Goal: Task Accomplishment & Management: Complete application form

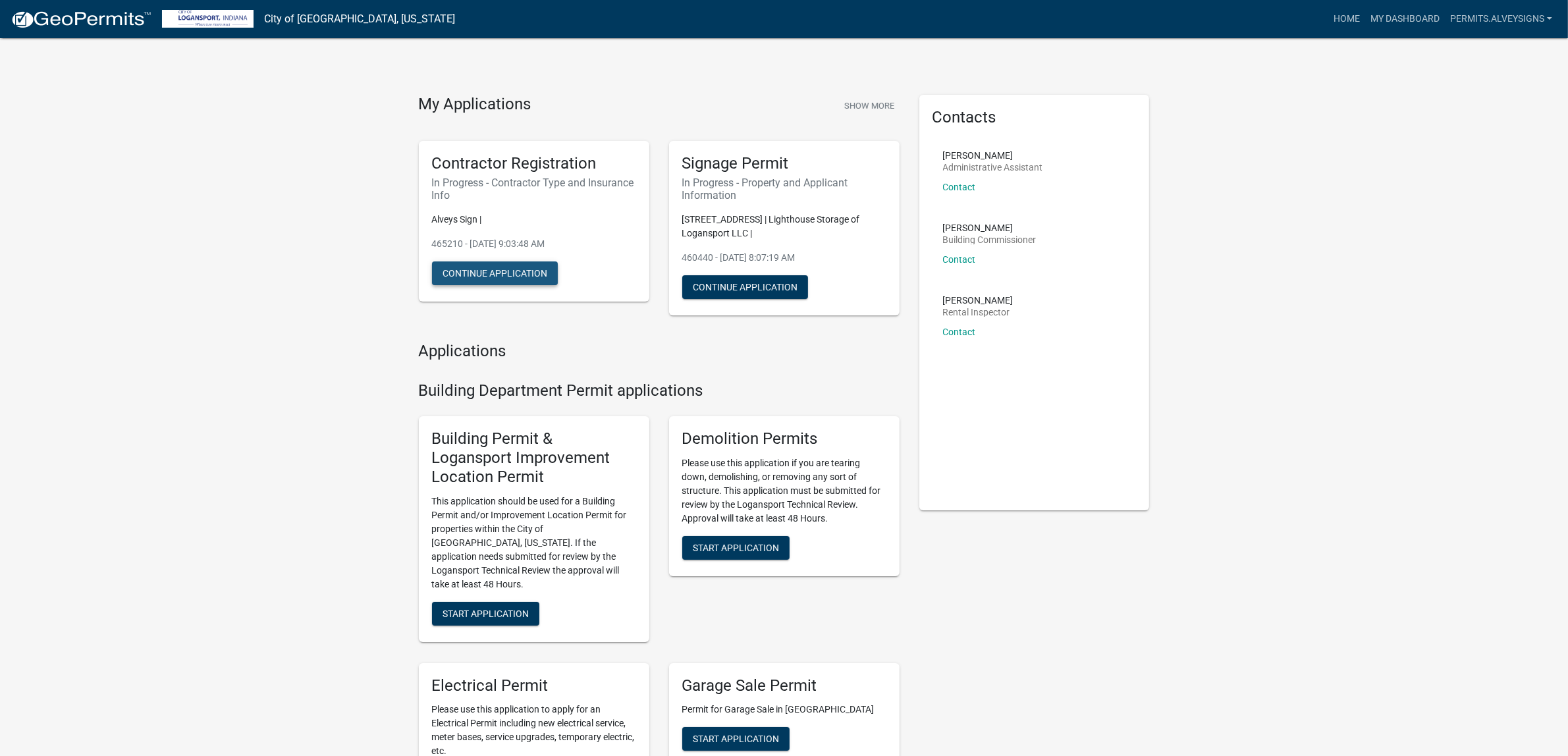
click at [531, 285] on button "Continue Application" at bounding box center [495, 273] width 126 height 23
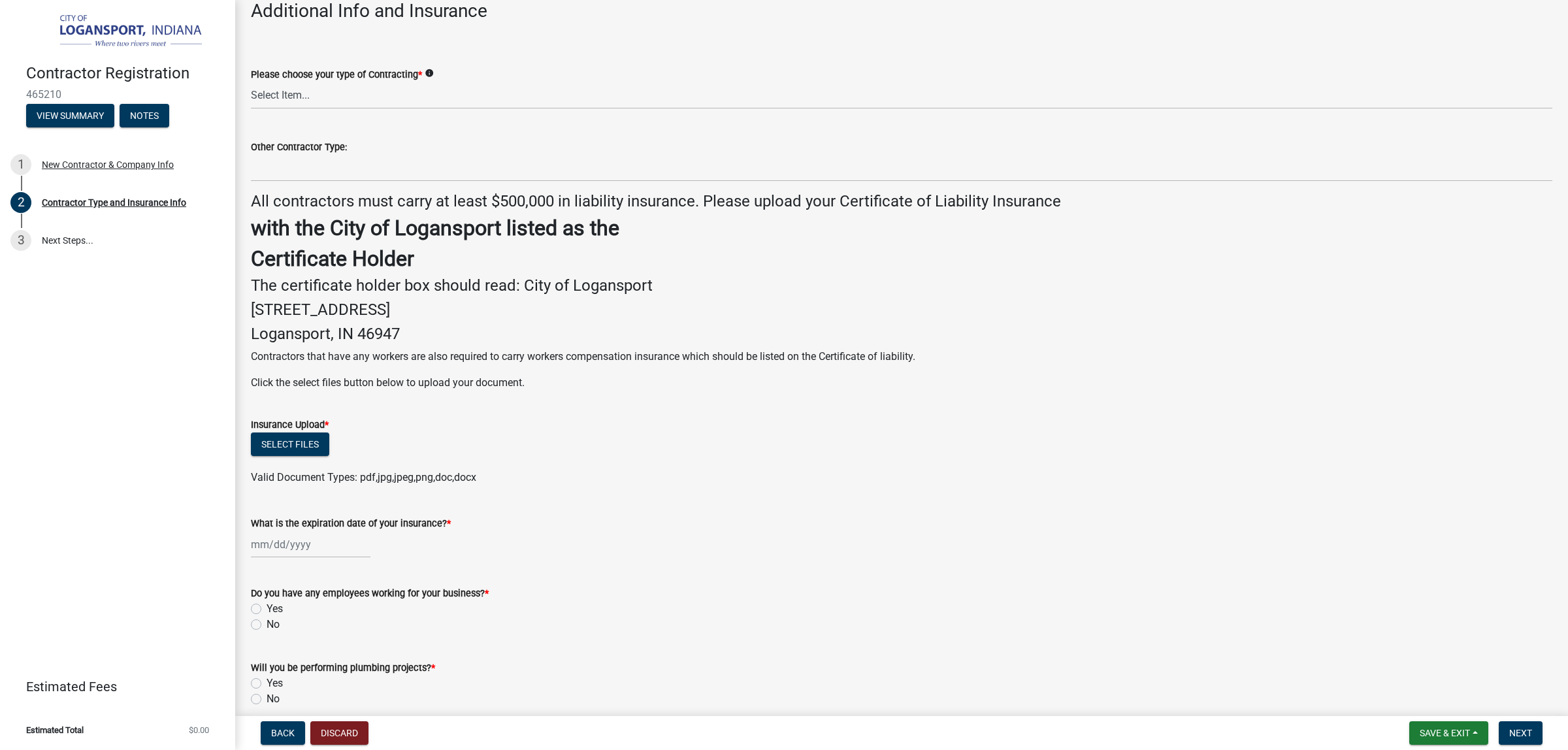
scroll to position [164, 0]
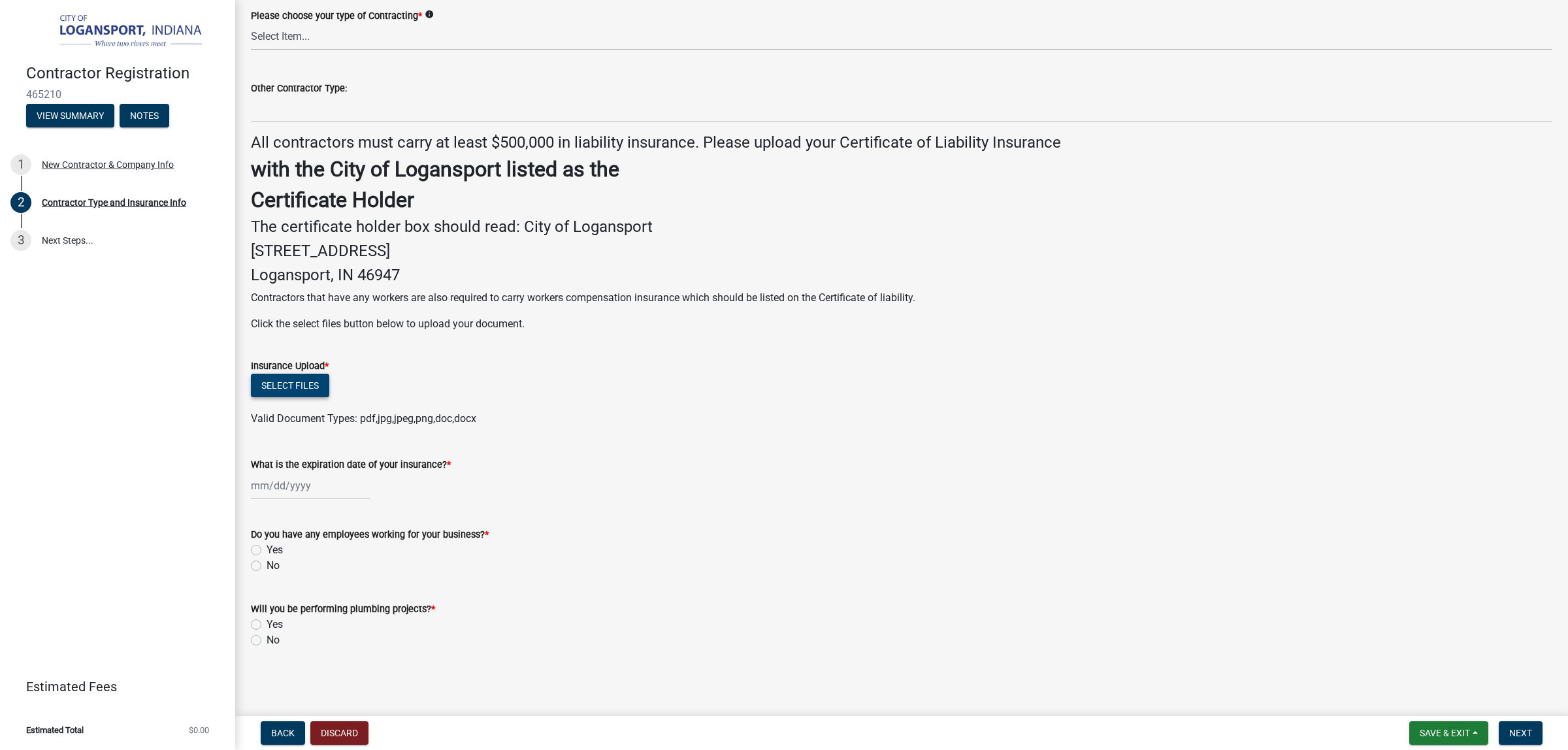
click at [329, 397] on button "Select files" at bounding box center [290, 385] width 78 height 23
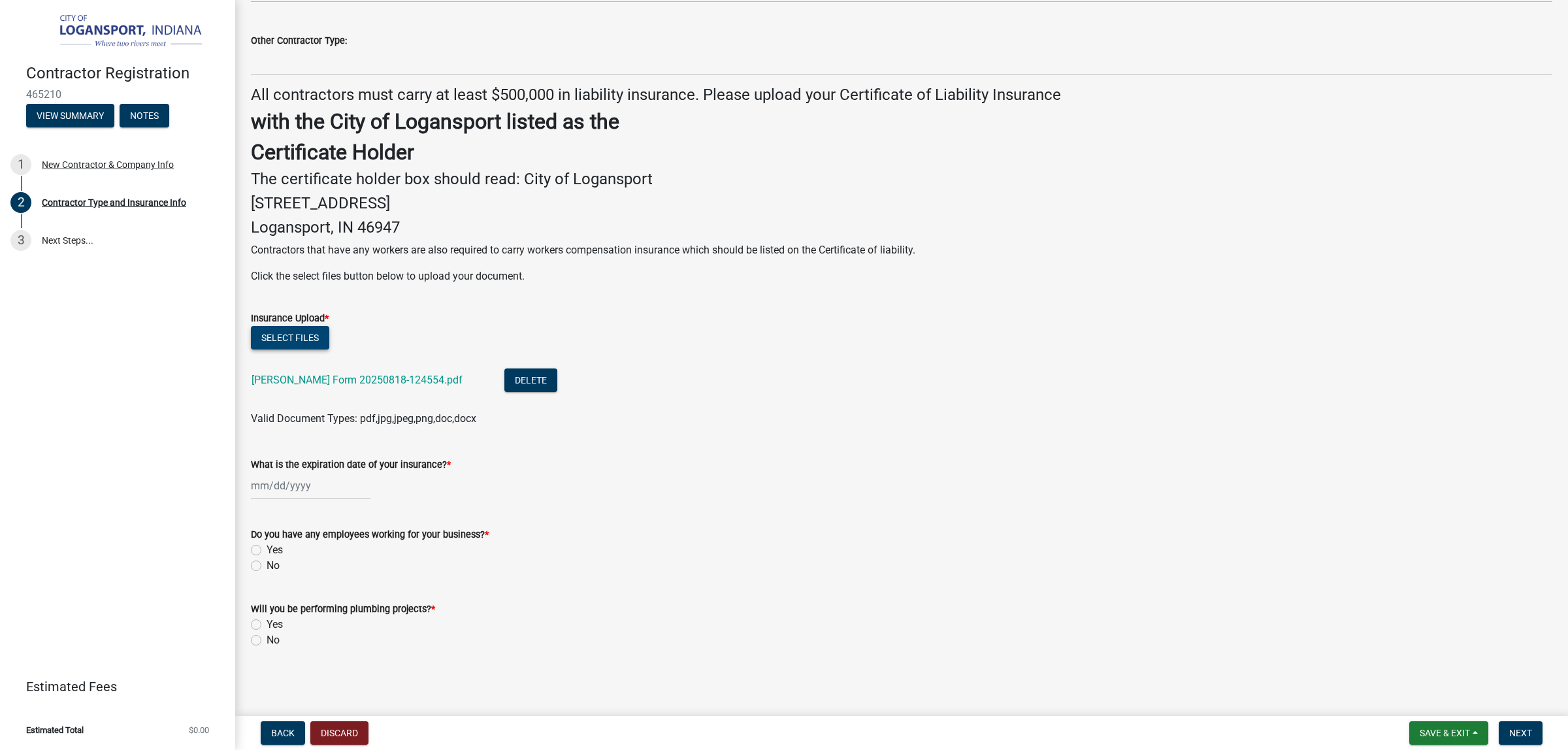
scroll to position [390, 0]
click at [267, 542] on label "Yes" at bounding box center [275, 550] width 17 height 16
click at [267, 542] on input "Yes" at bounding box center [271, 547] width 8 height 8
radio input "true"
click at [267, 632] on label "No" at bounding box center [273, 640] width 13 height 16
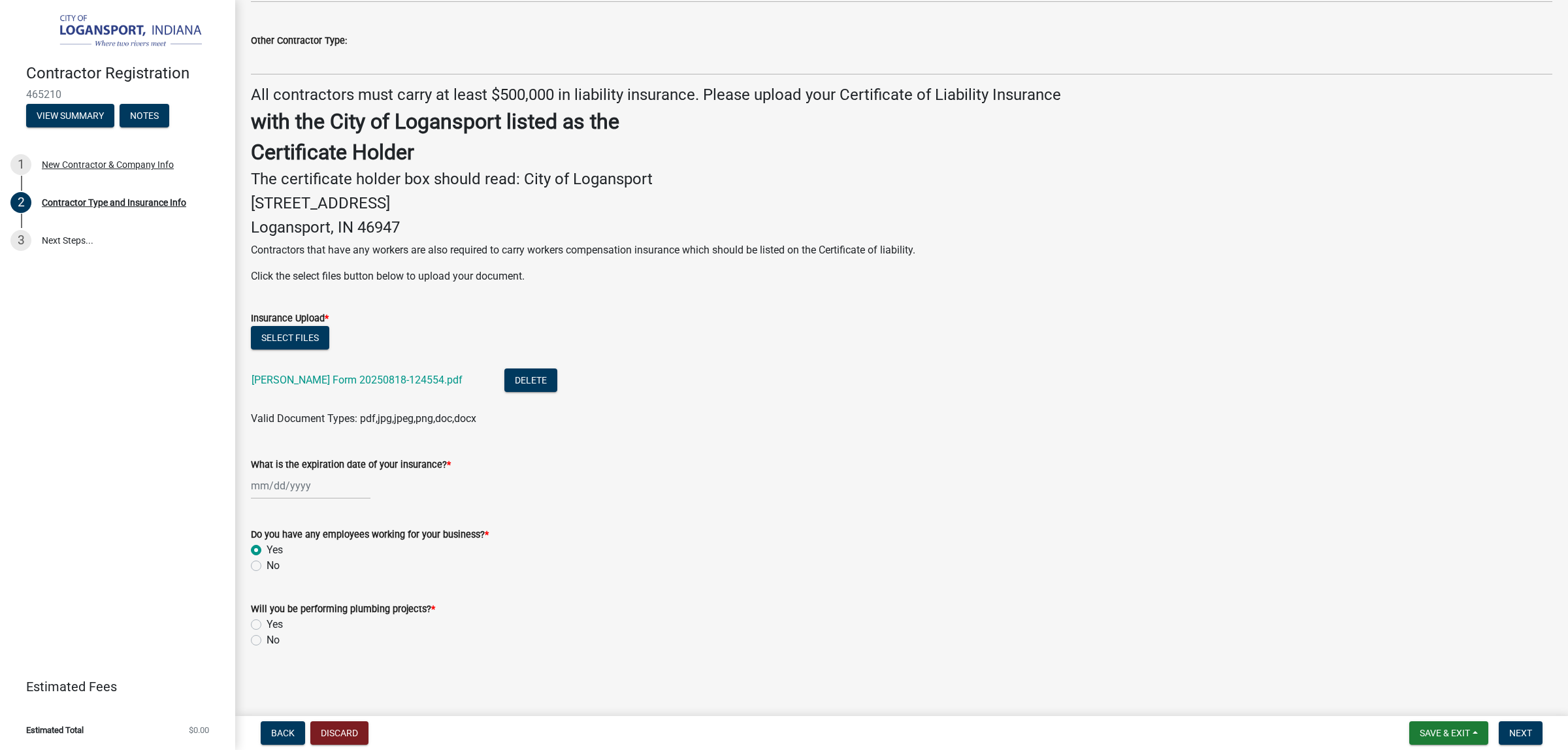
click at [267, 632] on input "No" at bounding box center [271, 636] width 8 height 8
radio input "true"
click at [318, 473] on div at bounding box center [311, 486] width 120 height 27
paste input "[DATE]"
type input "[DATE]"
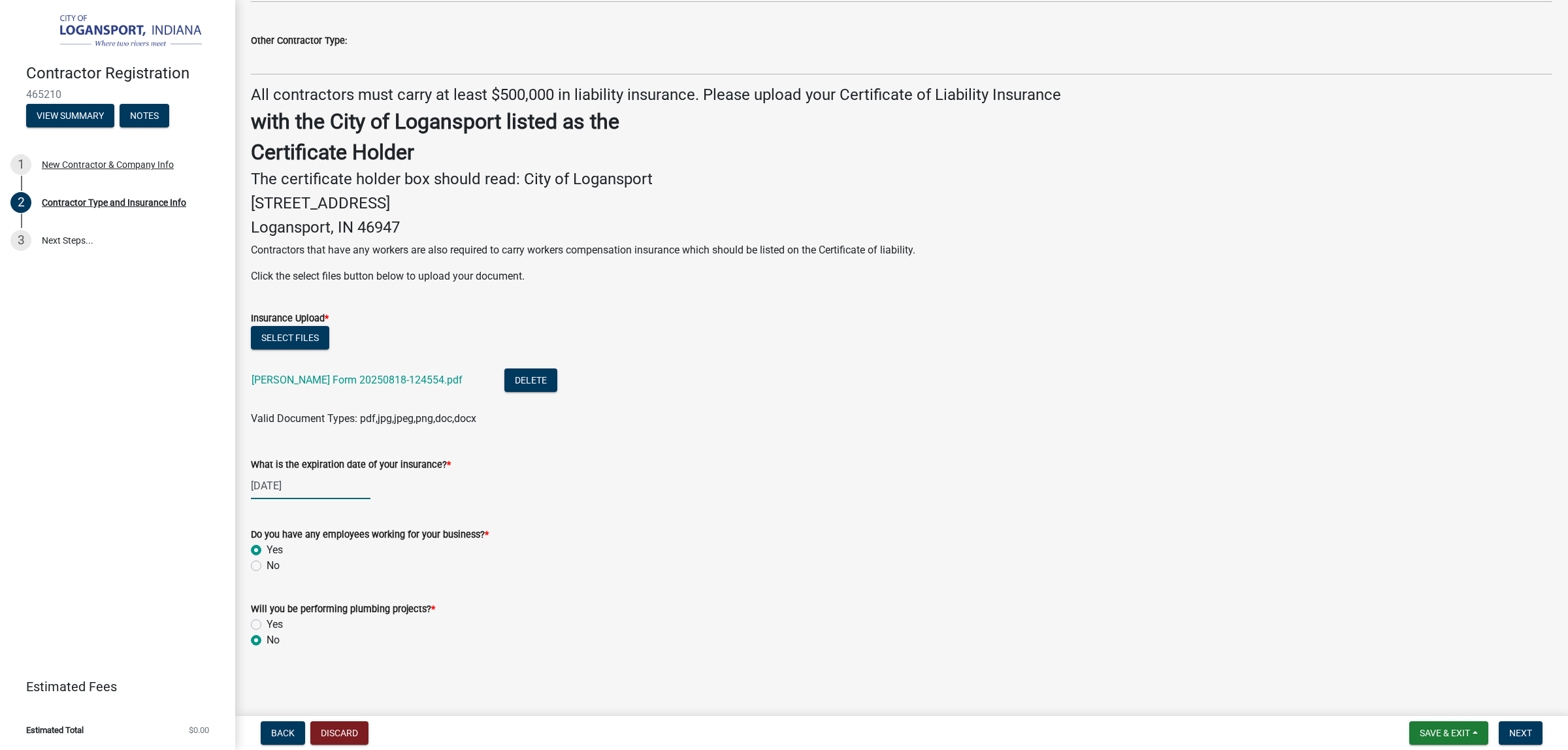
select select "8"
select select "2025"
type input "[DATE]"
click at [364, 473] on input "[DATE]" at bounding box center [311, 486] width 120 height 27
click at [527, 473] on div "[DATE] [PERSON_NAME] Apr May Jun [DATE] Aug Sep Oct Nov [DATE] 1526 1527 1528 1…" at bounding box center [901, 486] width 1301 height 27
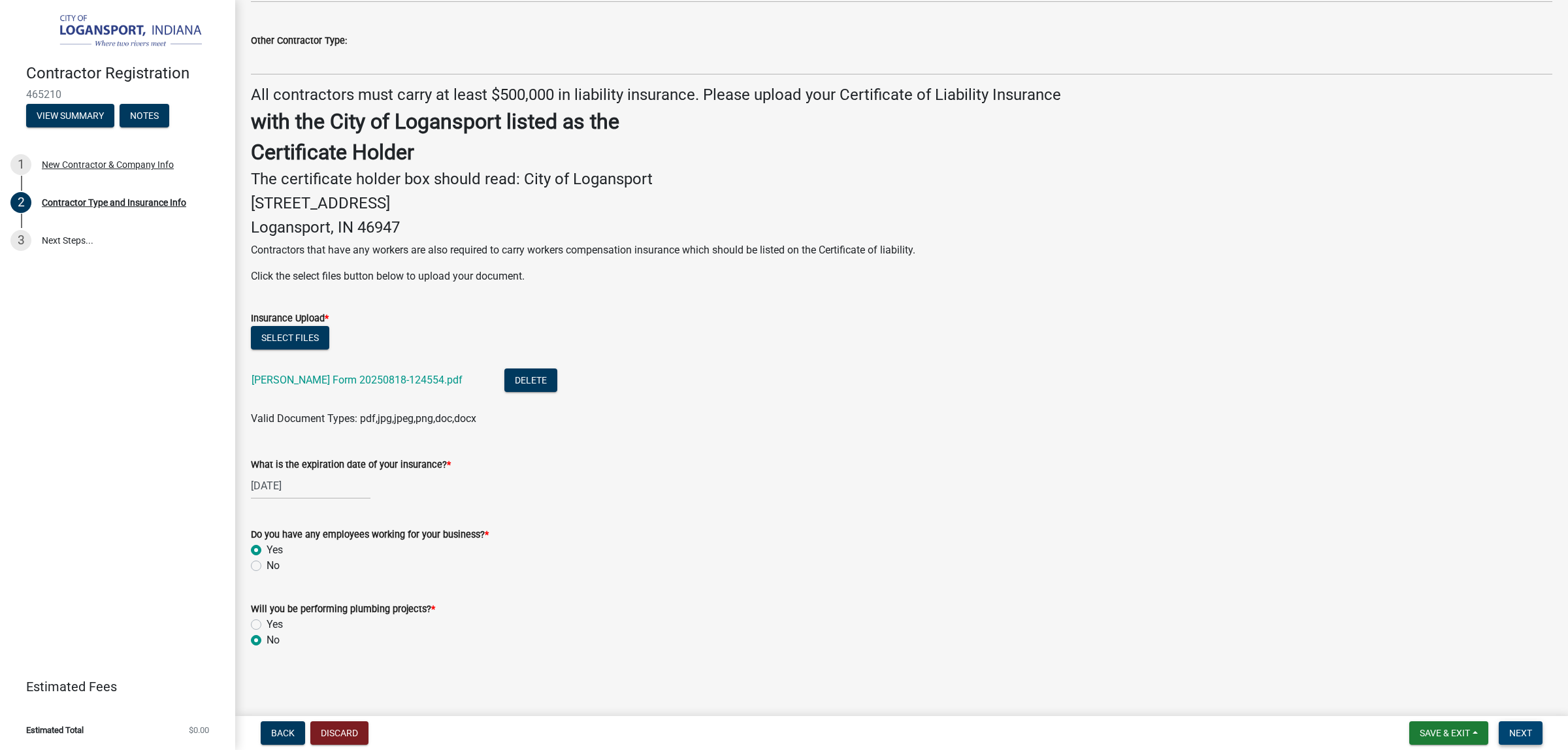
click at [1509, 728] on span "Next" at bounding box center [1521, 733] width 23 height 11
click at [1509, 728] on span "Next" at bounding box center [1521, 733] width 23 height 11
click at [350, 412] on span "Valid Document Types: pdf,jpg,jpeg,png,doc,docx" at bounding box center [363, 418] width 225 height 12
click at [1509, 728] on span "Next" at bounding box center [1521, 733] width 23 height 11
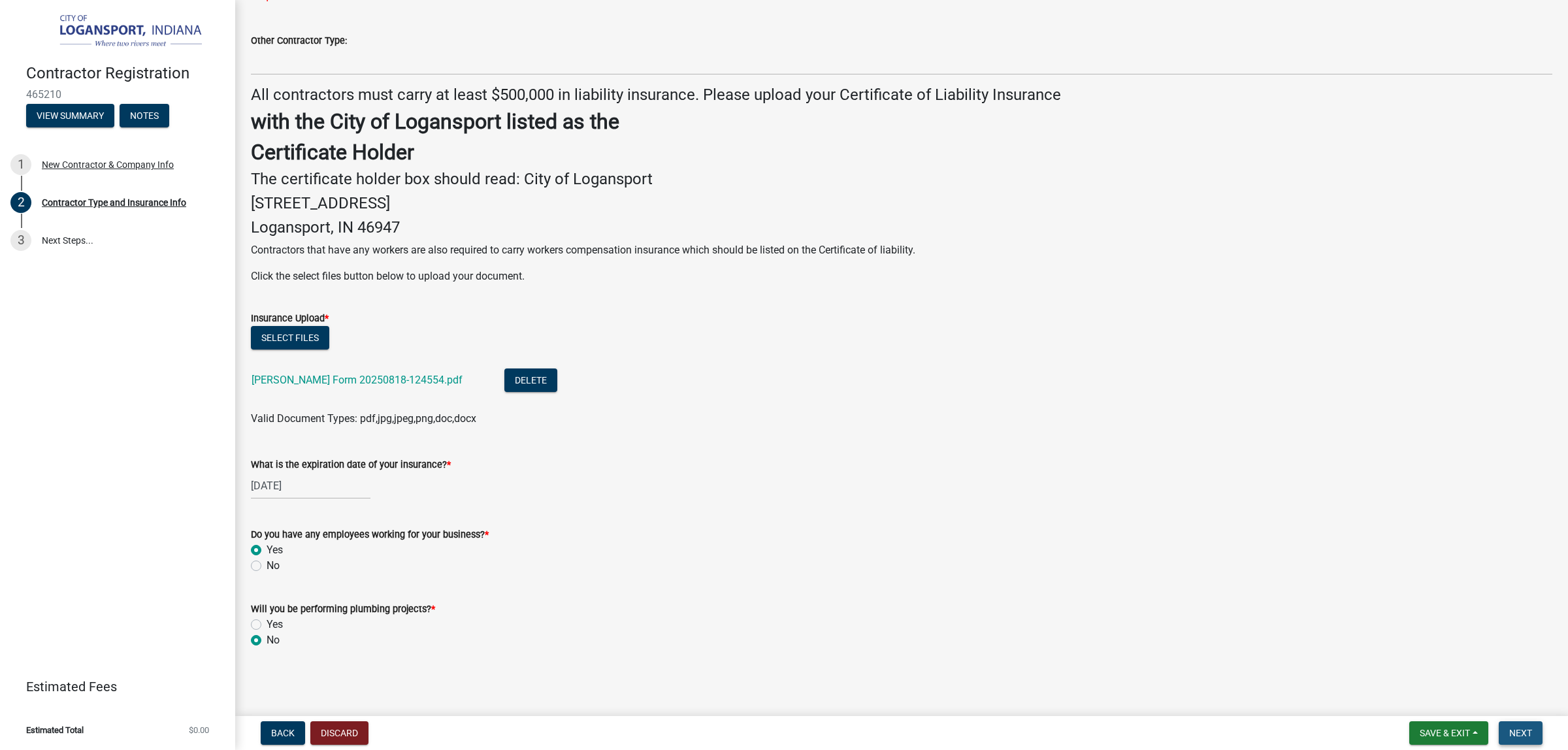
click at [1509, 728] on span "Next" at bounding box center [1521, 733] width 23 height 11
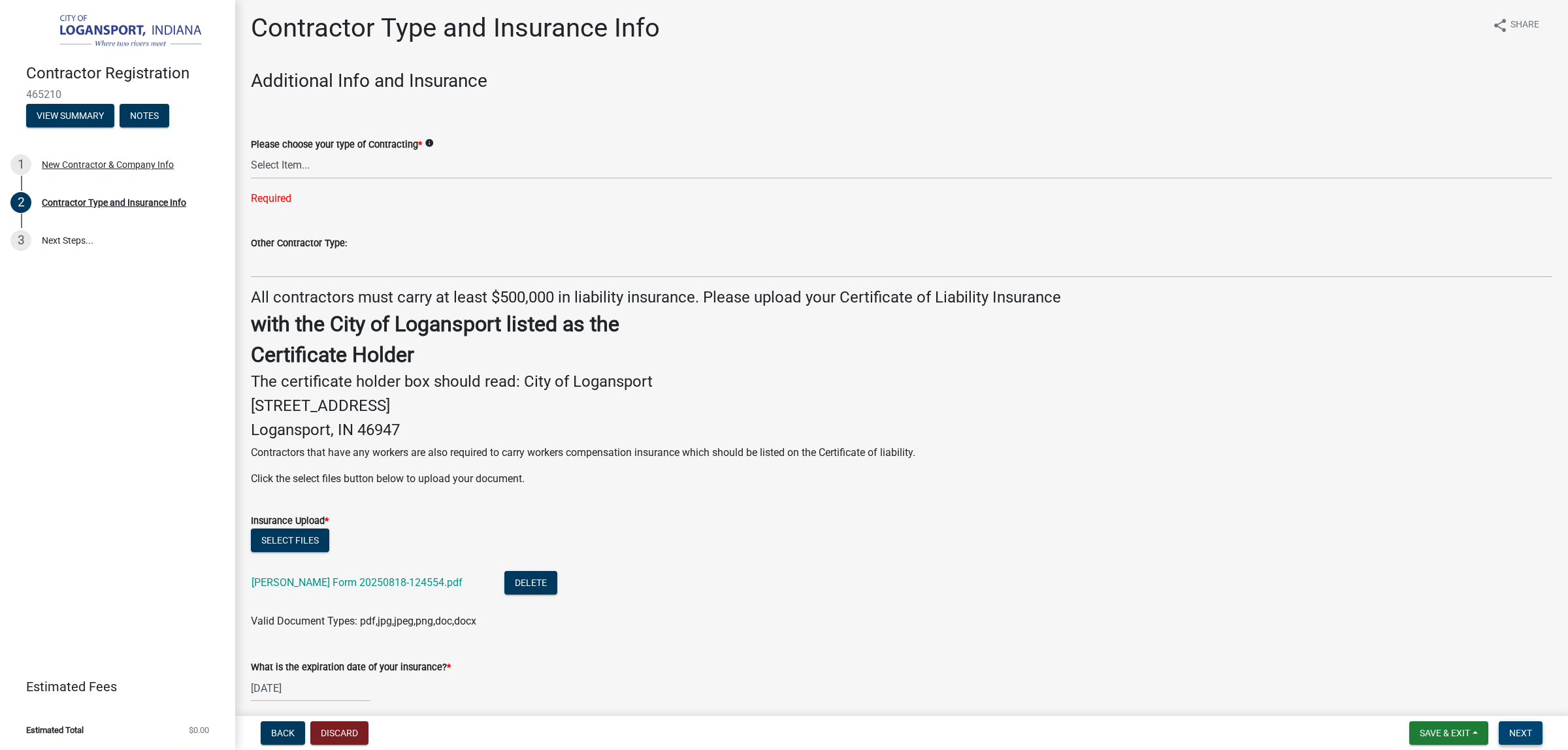
scroll to position [0, 0]
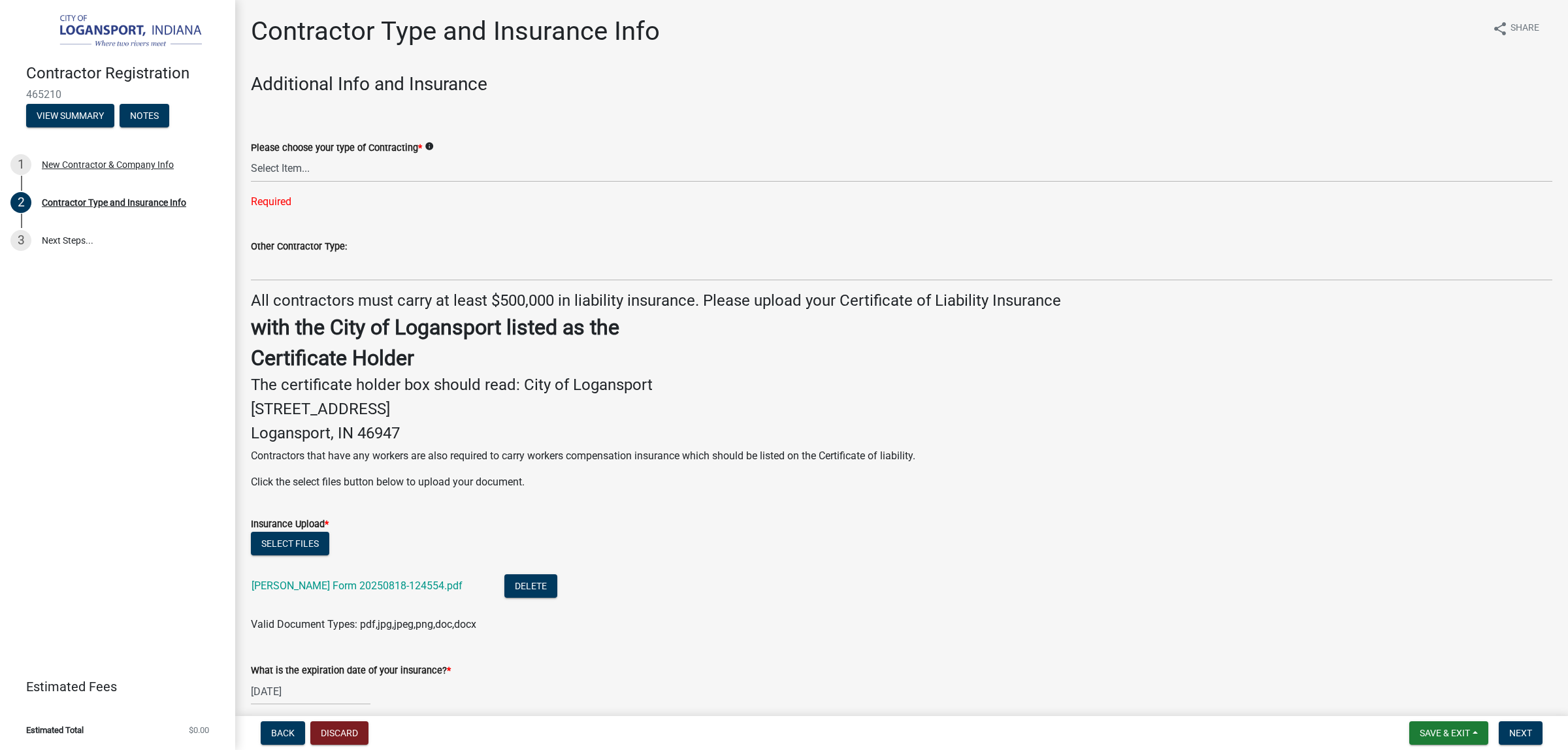
click at [399, 220] on wm-data-entity-input "Please choose your type of Contracting * info Select Item... Plumber General HV…" at bounding box center [901, 163] width 1301 height 115
click at [305, 209] on div "Required" at bounding box center [901, 202] width 1301 height 16
click at [305, 182] on select "Select Item... Plumber General HVAC Roofer Tree Service Demo Other" at bounding box center [901, 169] width 1301 height 27
click at [255, 182] on select "Select Item... Plumber General HVAC Roofer Tree Service Demo Other" at bounding box center [901, 169] width 1301 height 27
select select "685c3b33-4b2e-4886-8206-8c4246ca30b6"
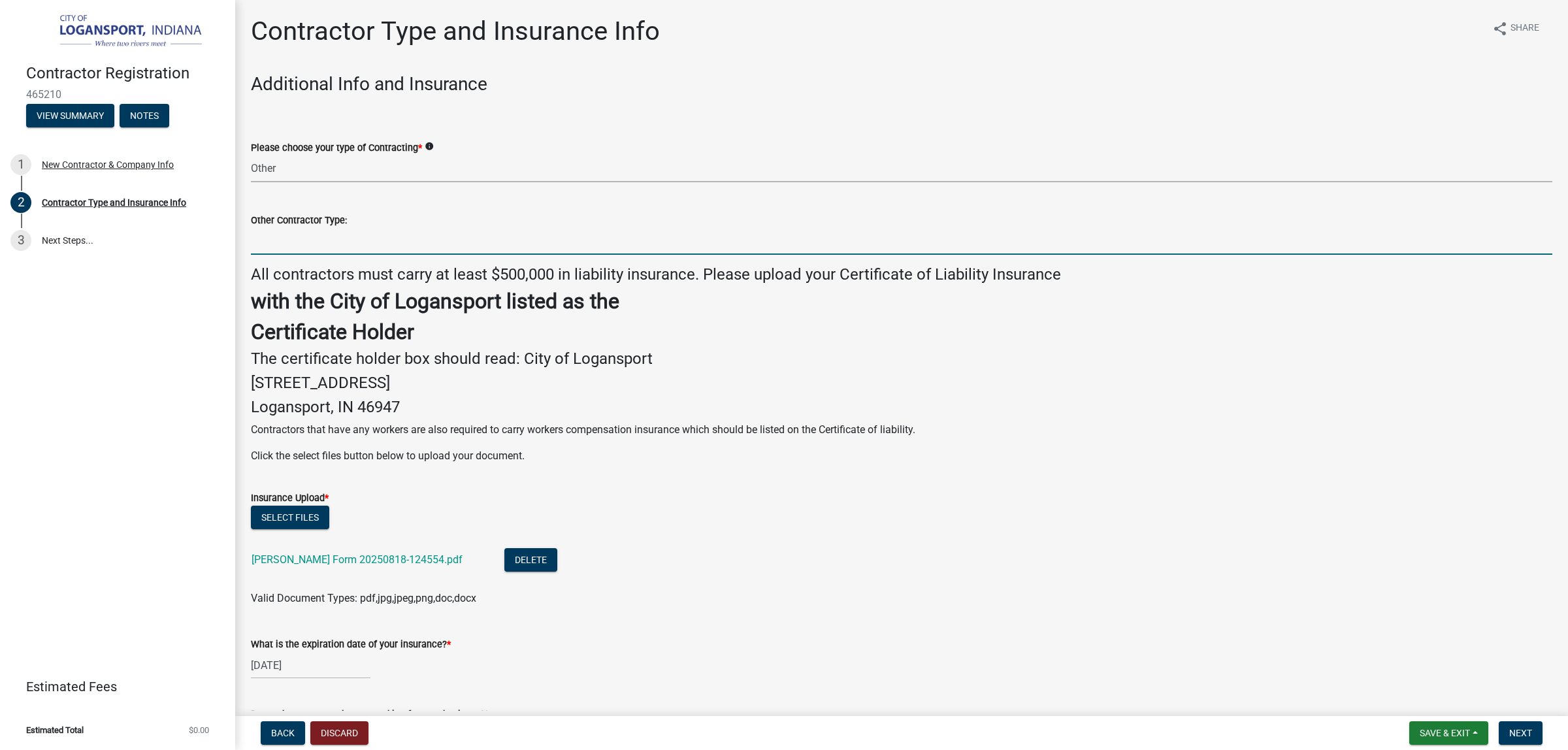
click at [291, 255] on input "Other Contractor Type:" at bounding box center [901, 241] width 1301 height 27
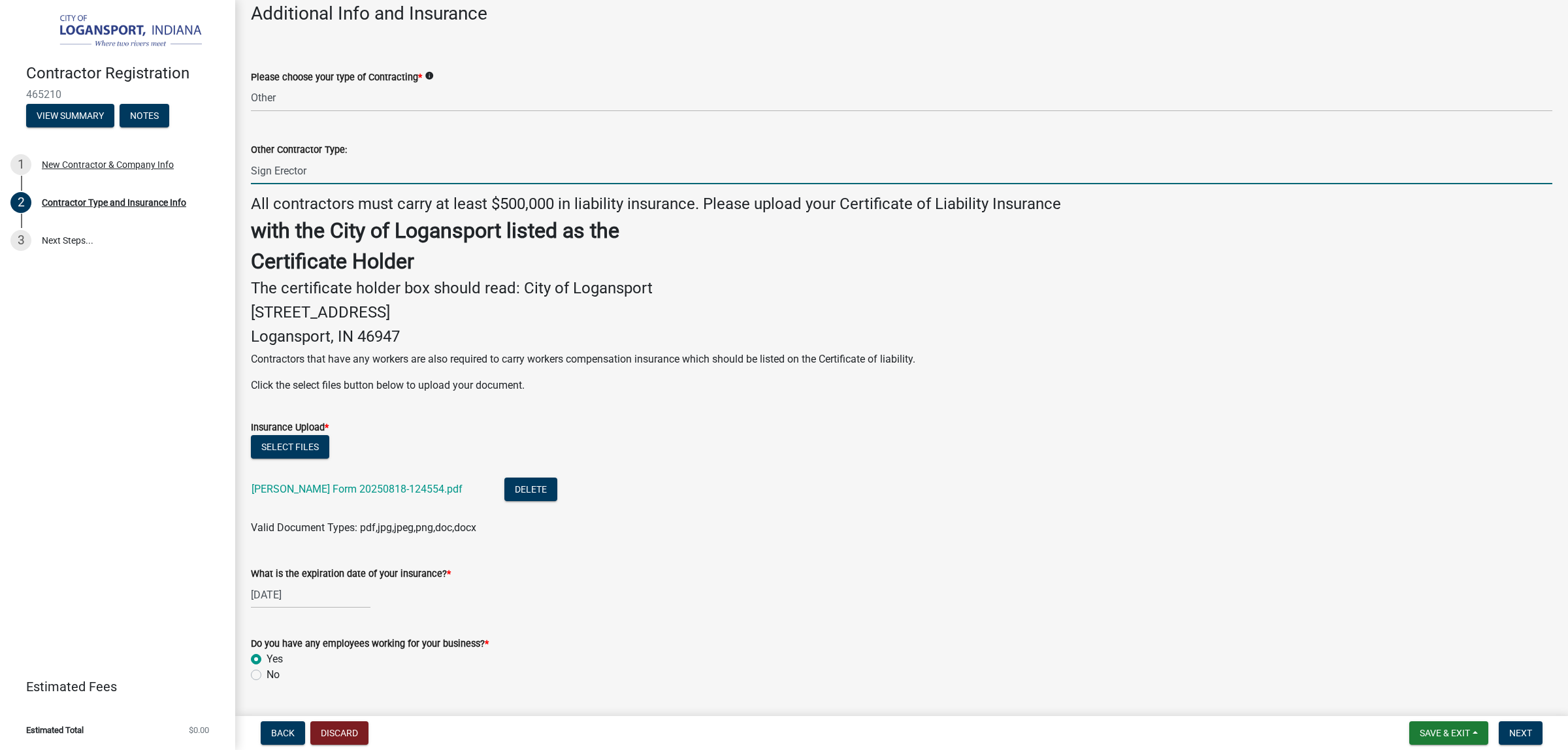
scroll to position [164, 0]
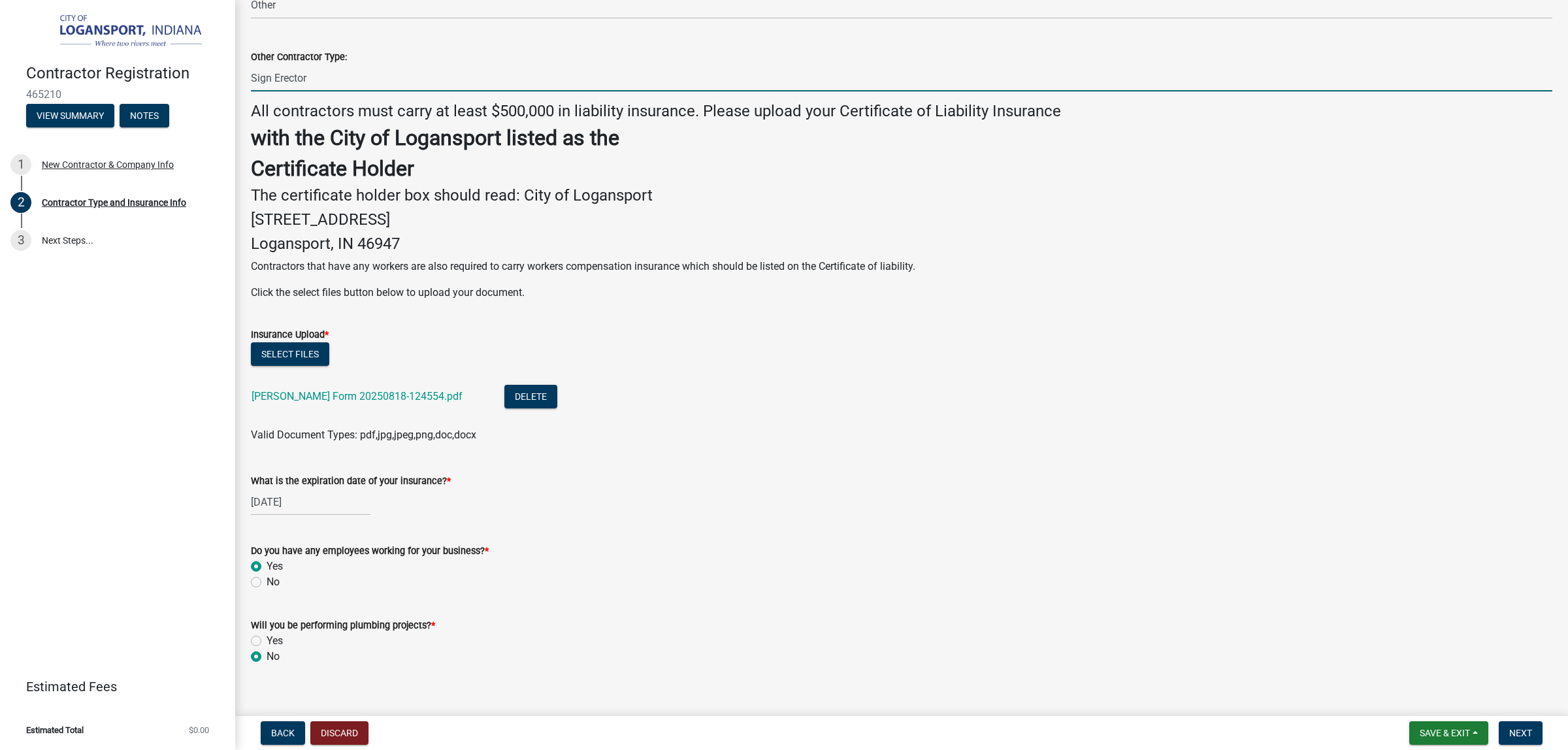
type input "Sign Erector"
click at [1091, 301] on p "Click the select files button below to upload your document." at bounding box center [901, 292] width 1301 height 16
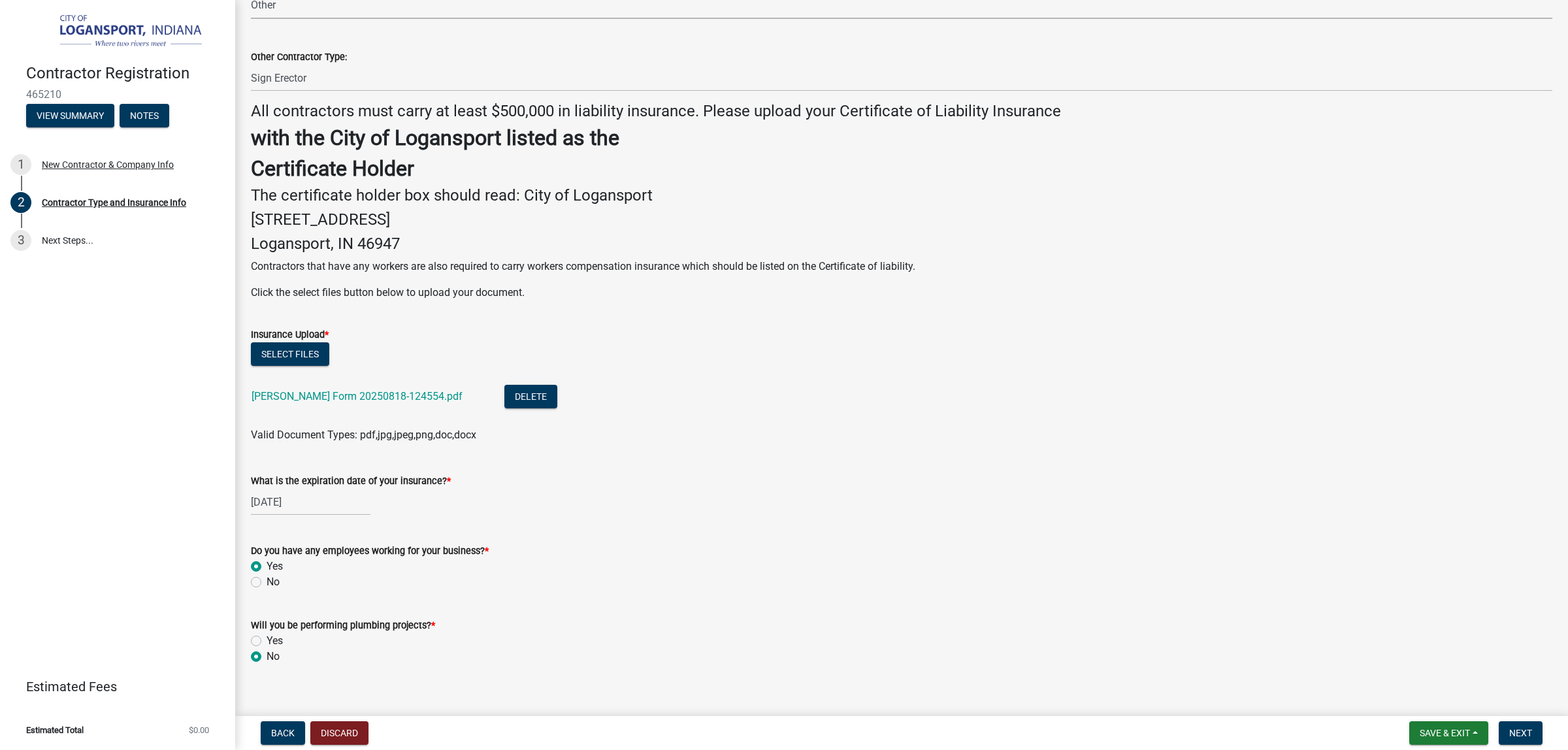
drag, startPoint x: 1360, startPoint y: 53, endPoint x: 1232, endPoint y: 61, distance: 128.2
click at [1360, 19] on select "Select Item... Plumber General HVAC Roofer Tree Service Demo Other" at bounding box center [901, 6] width 1301 height 27
click at [939, 369] on div "Select files" at bounding box center [901, 355] width 1301 height 27
click at [1528, 726] on button "Next" at bounding box center [1520, 733] width 44 height 23
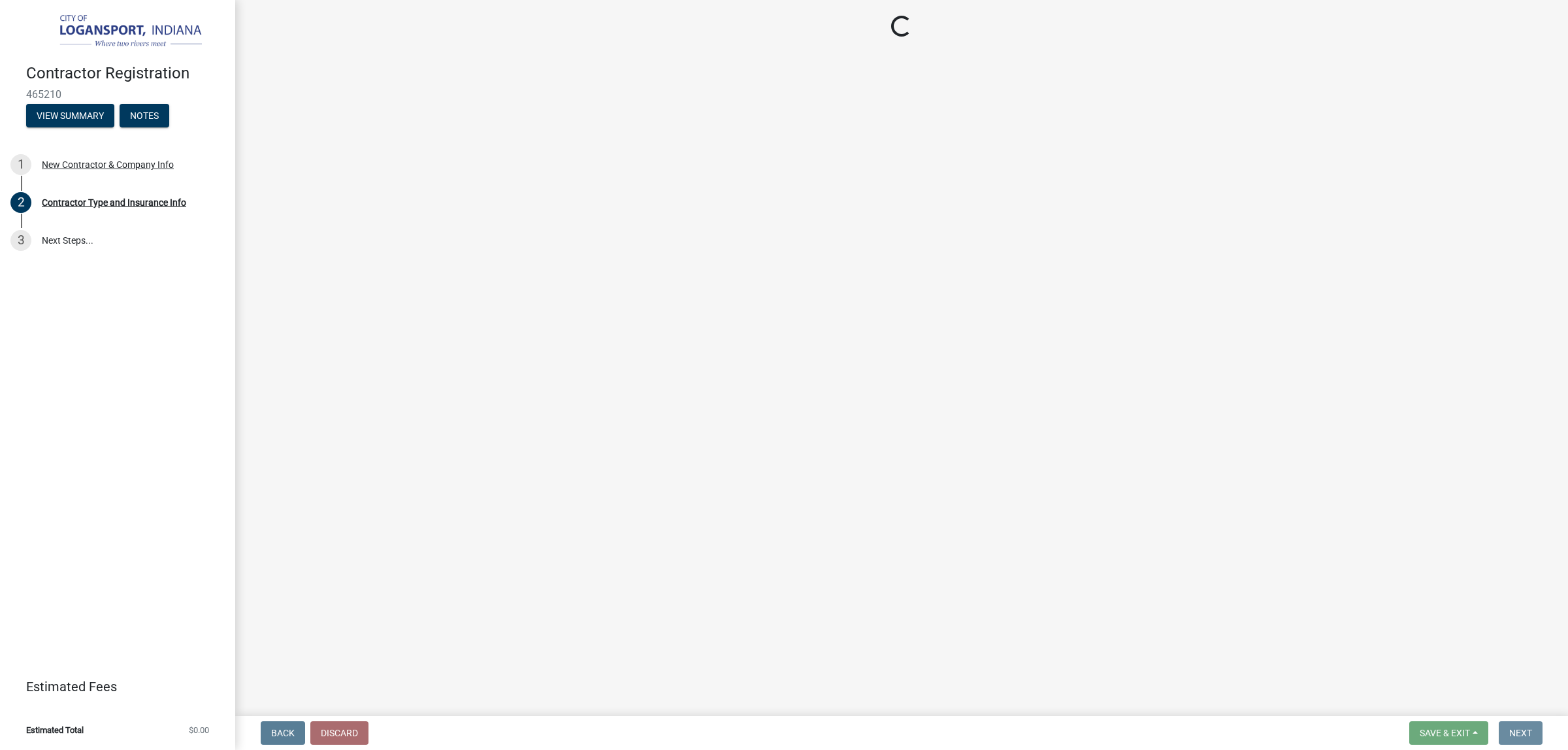
scroll to position [0, 0]
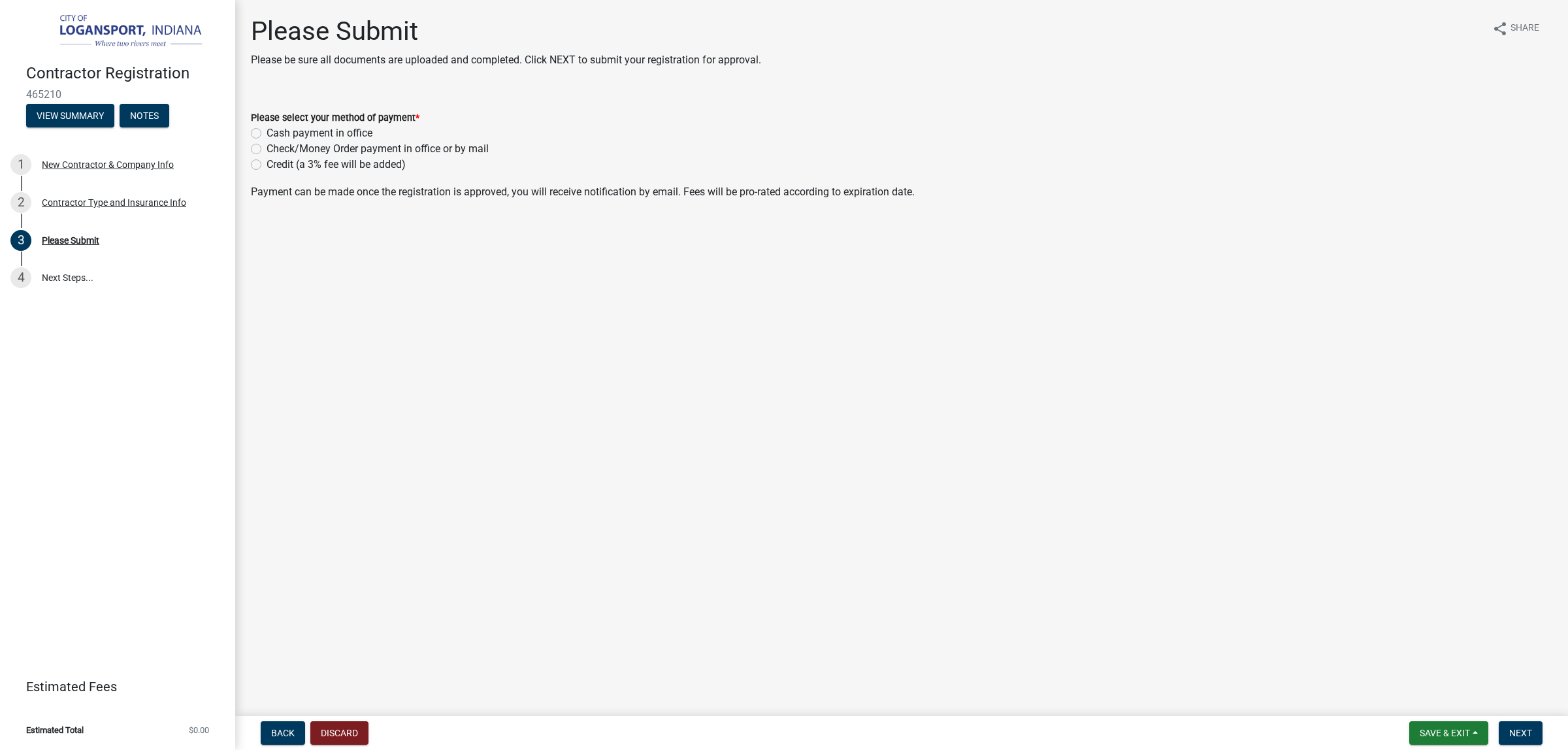
click at [267, 173] on div "Credit (a 3% fee will be added)" at bounding box center [901, 164] width 1301 height 16
click at [267, 173] on label "Credit (a 3% fee will be added)" at bounding box center [336, 164] width 140 height 16
click at [267, 165] on input "Credit (a 3% fee will be added)" at bounding box center [271, 161] width 8 height 8
radio input "true"
click at [1509, 728] on span "Next" at bounding box center [1521, 733] width 23 height 11
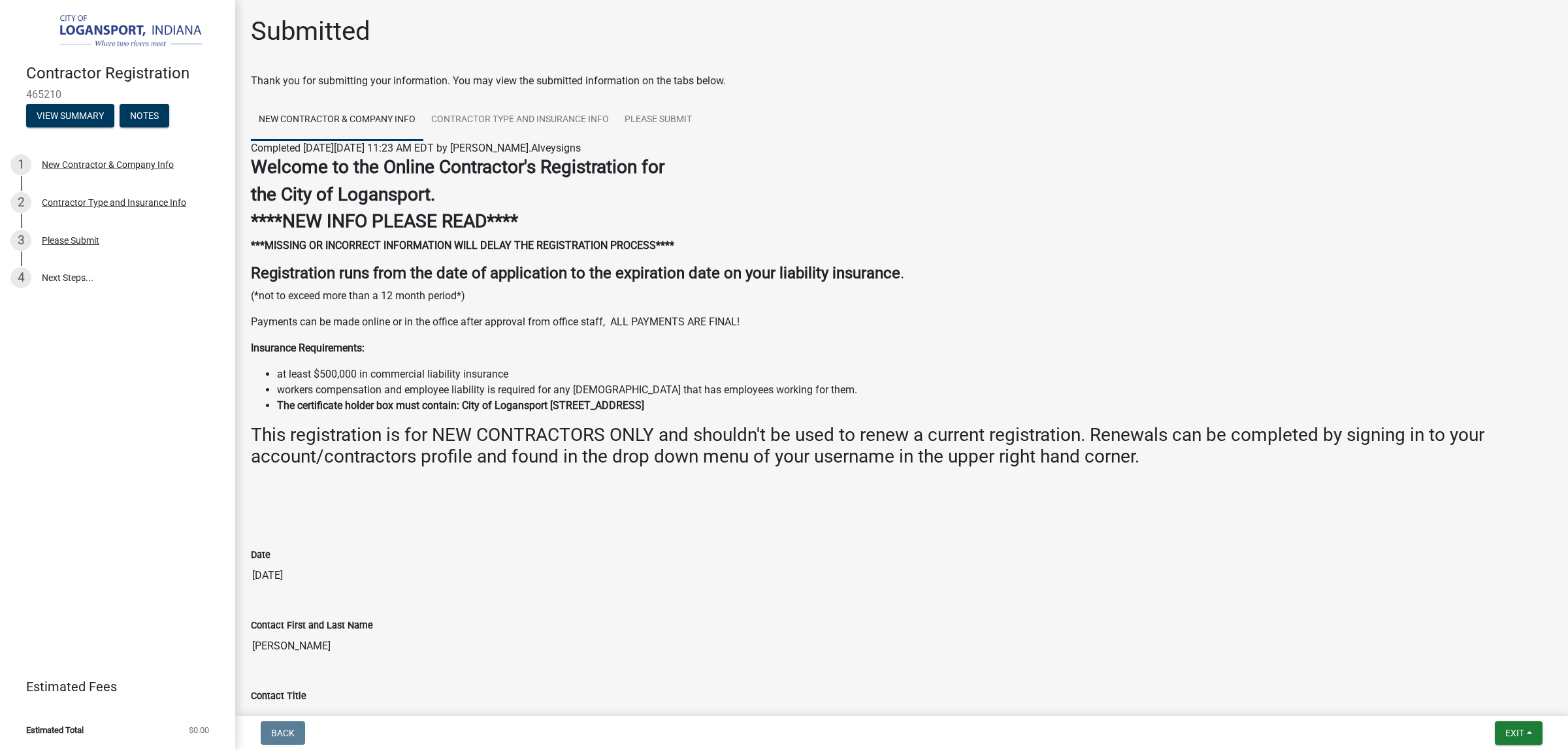
click at [823, 233] on h3 "****NEW INFO PLEASE READ****" at bounding box center [901, 221] width 1301 height 22
click at [1505, 728] on span "Exit" at bounding box center [1514, 733] width 19 height 11
click at [816, 398] on li "workers compensation and employee liability is required for any [DEMOGRAPHIC_DA…" at bounding box center [914, 390] width 1275 height 16
click at [100, 127] on button "View Summary" at bounding box center [70, 115] width 88 height 23
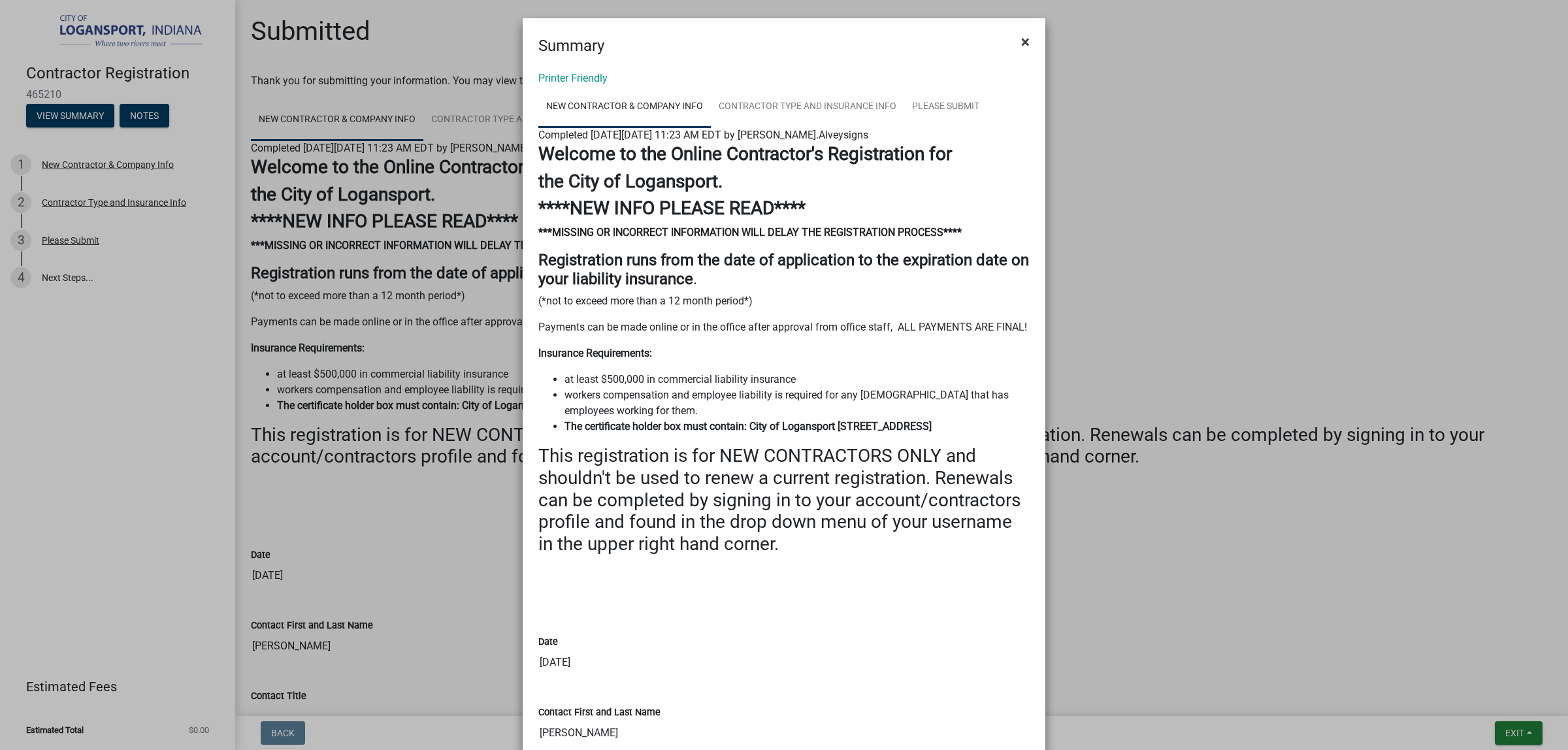
click at [1011, 46] on button "×" at bounding box center [1025, 42] width 29 height 37
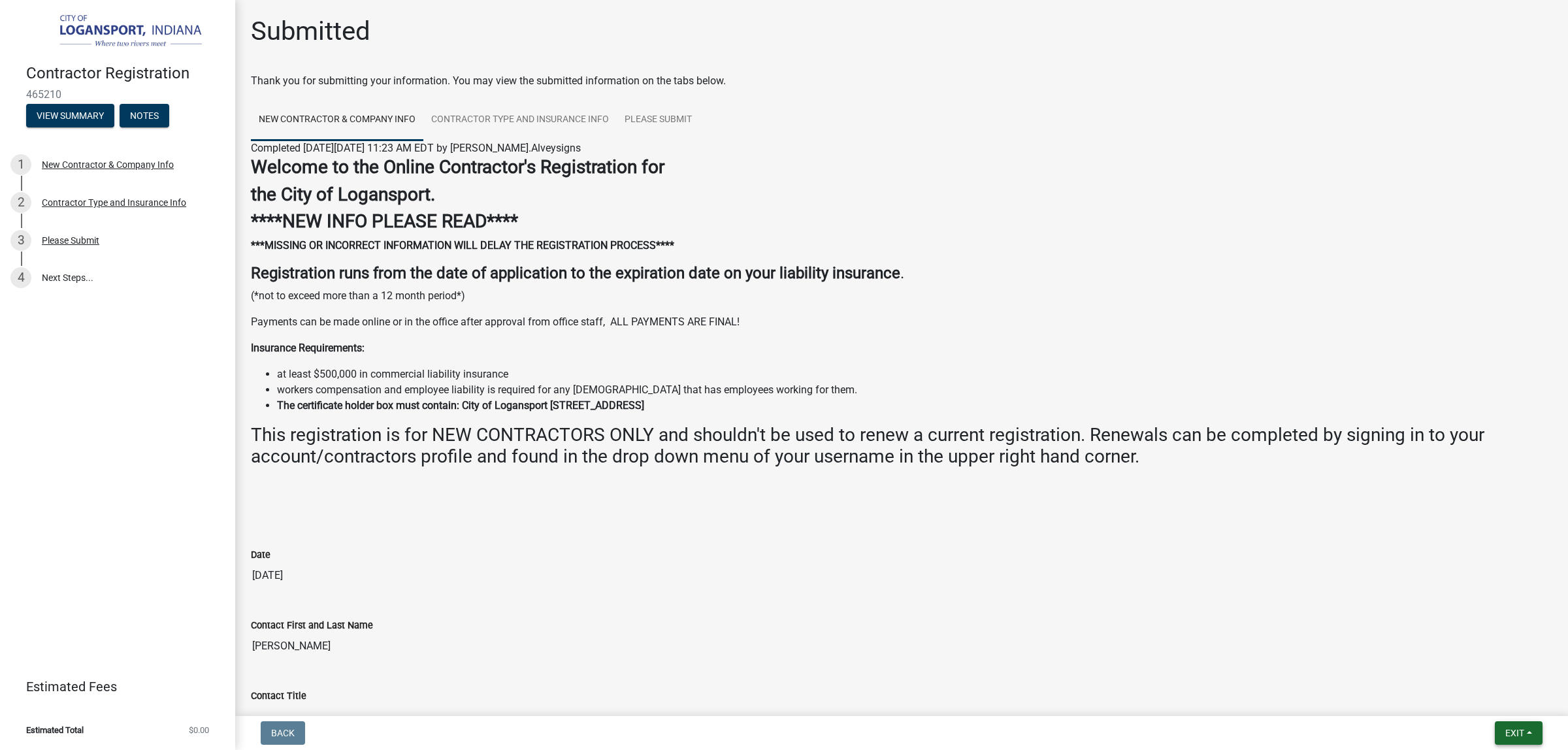
click at [1516, 725] on button "Exit" at bounding box center [1518, 733] width 47 height 23
click at [1496, 687] on button "Save & Exit" at bounding box center [1490, 694] width 105 height 32
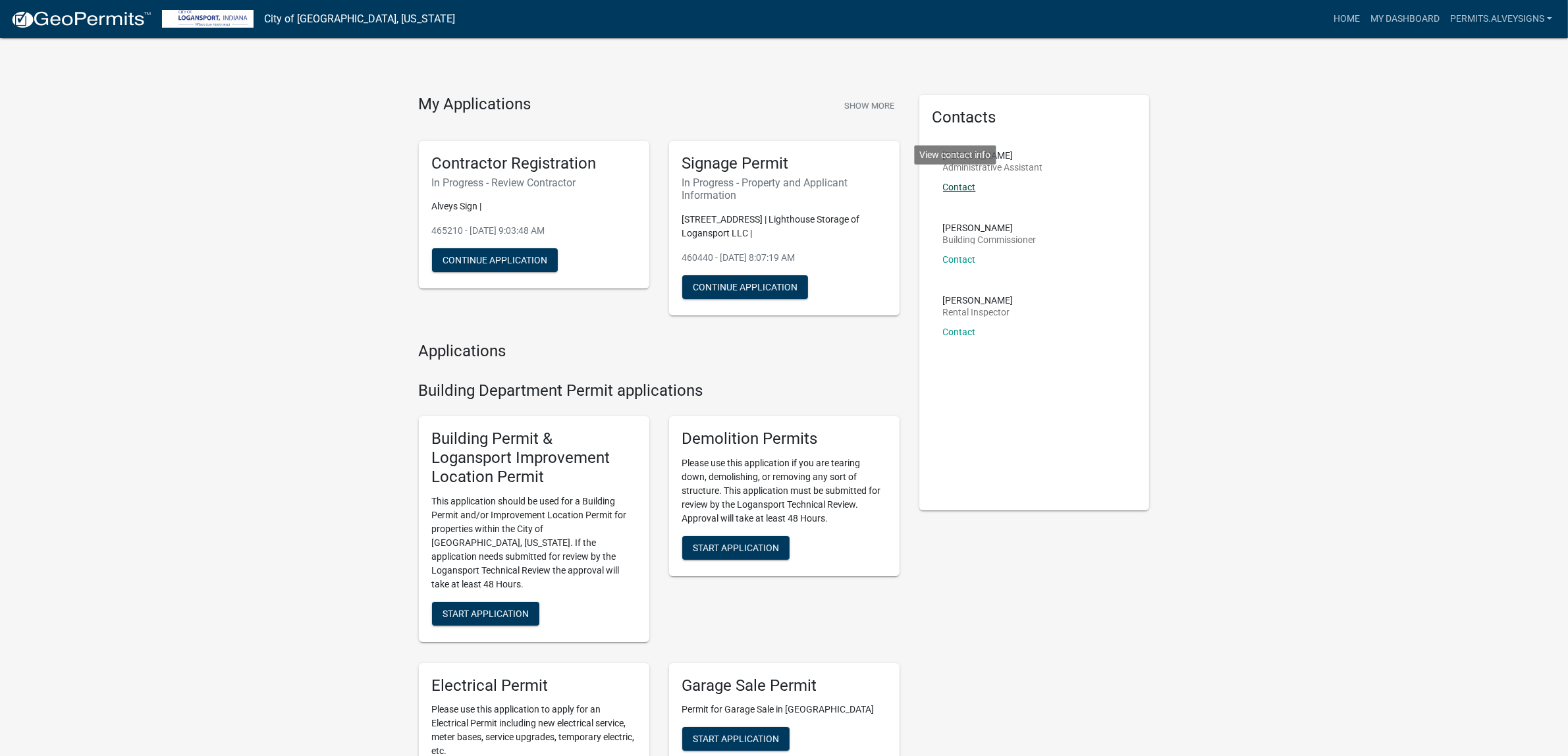
click at [976, 193] on link "Contact" at bounding box center [959, 187] width 33 height 11
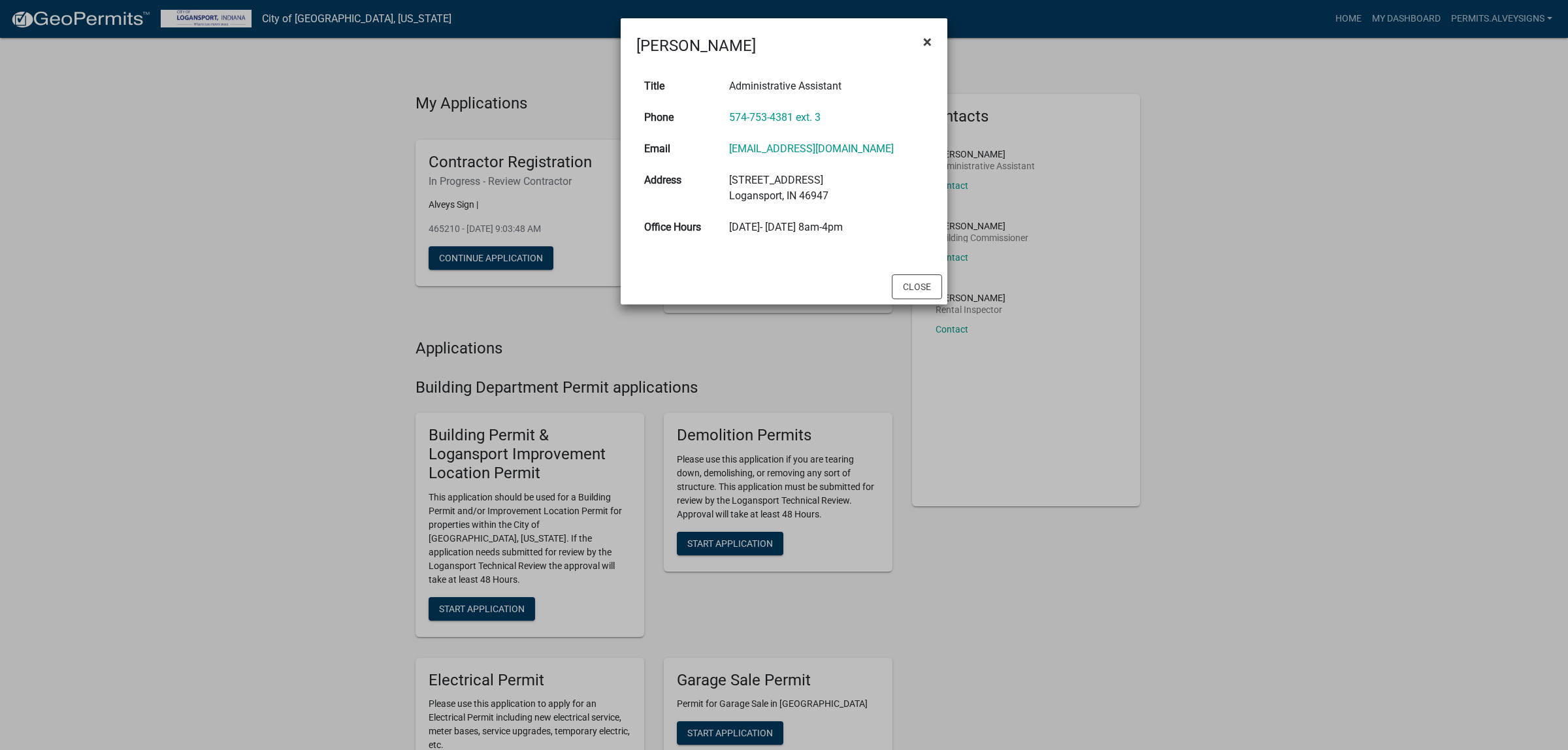
click at [918, 53] on button "×" at bounding box center [927, 42] width 29 height 37
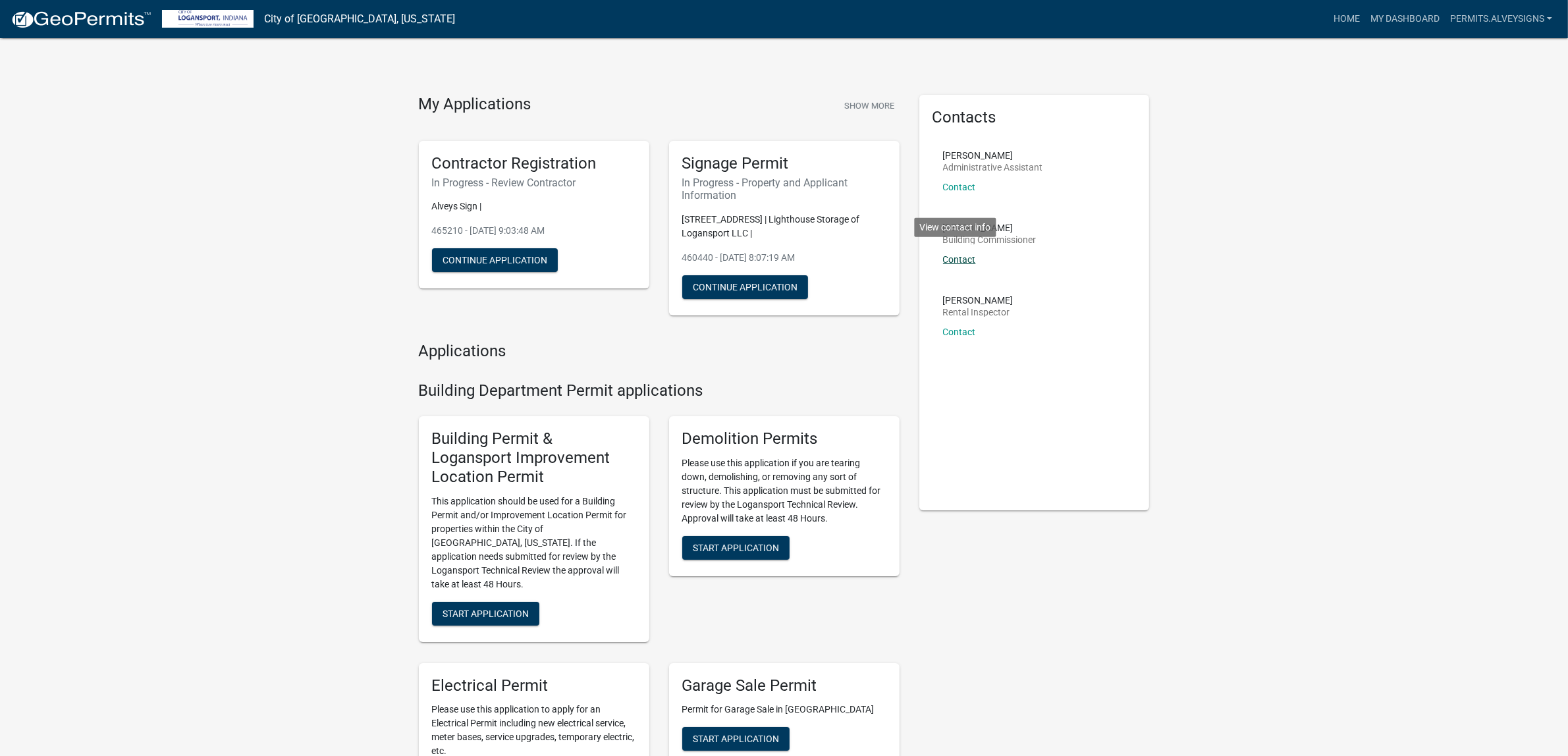
click at [976, 265] on link "Contact" at bounding box center [959, 260] width 33 height 11
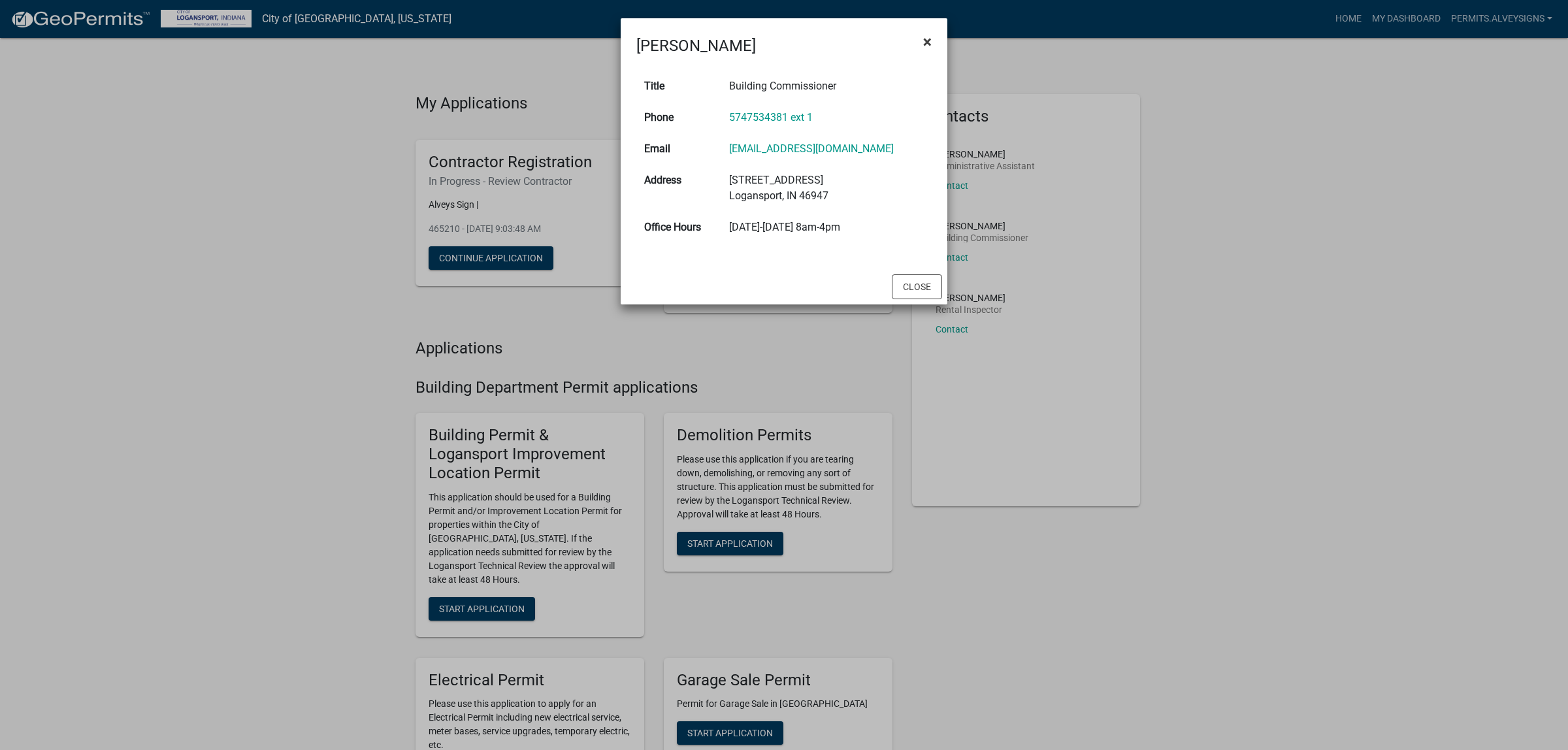
click at [932, 42] on button "×" at bounding box center [927, 42] width 29 height 37
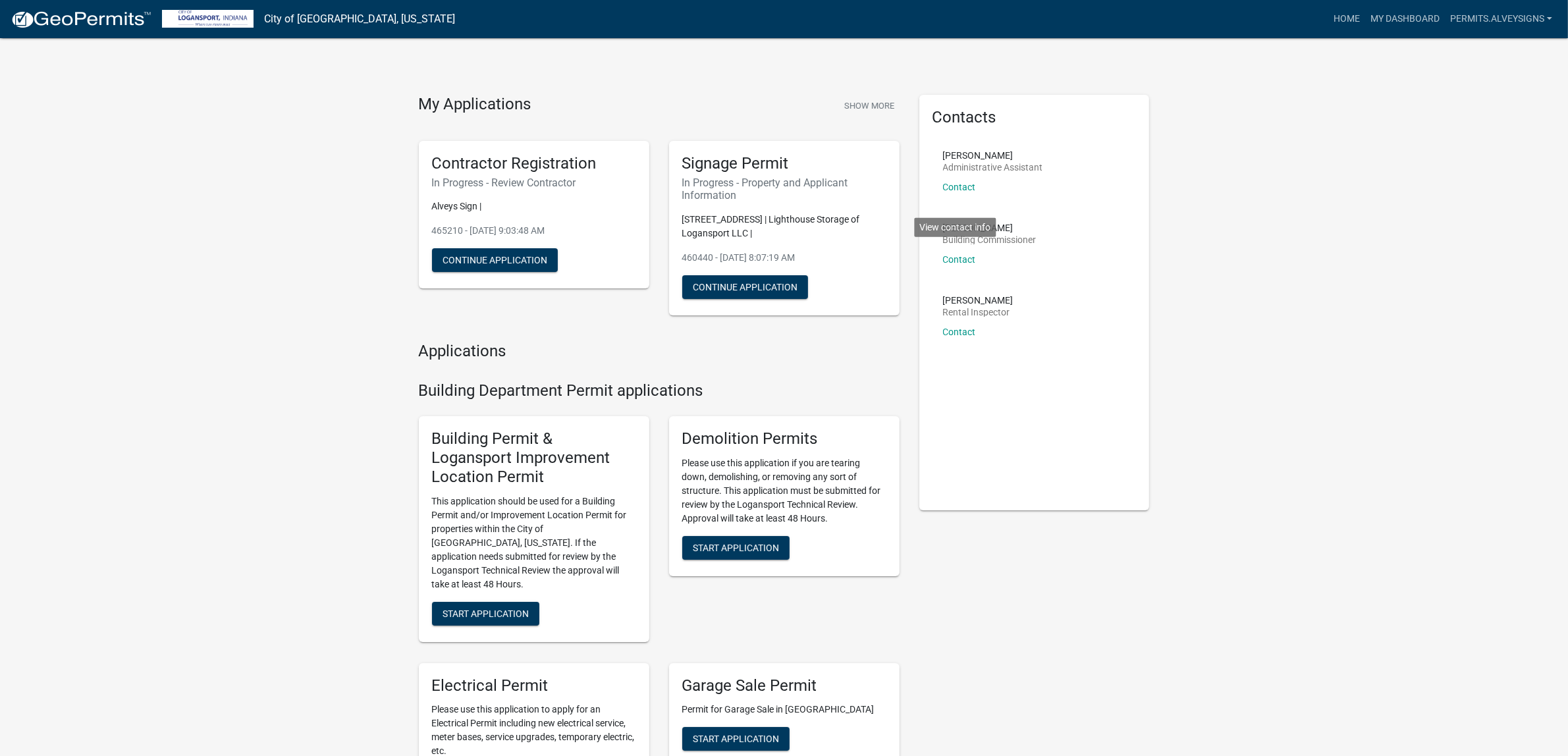
click at [558, 400] on h4 "Building Department Permit applications" at bounding box center [659, 390] width 481 height 19
drag, startPoint x: 825, startPoint y: 494, endPoint x: 396, endPoint y: 498, distance: 429.0
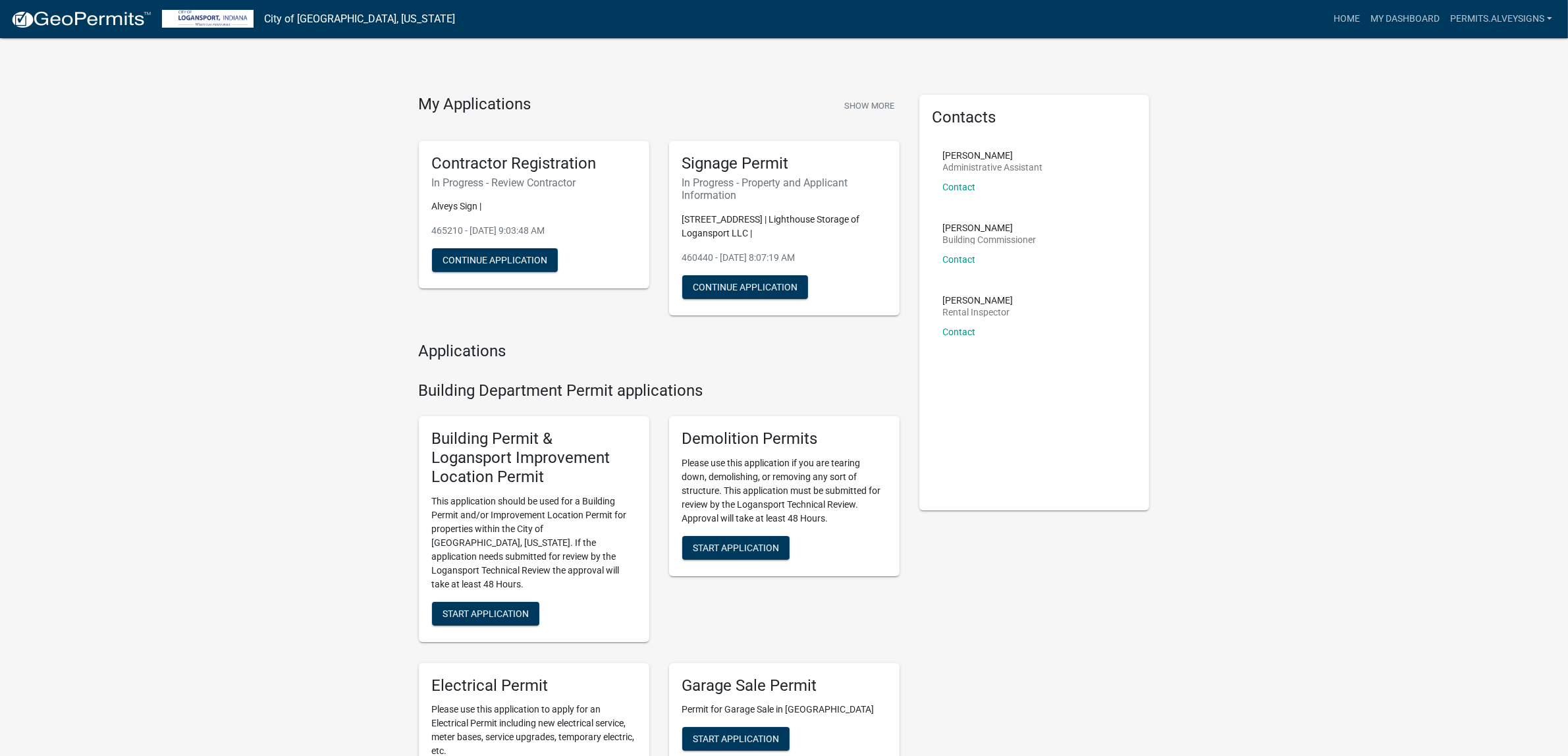
click at [815, 400] on h4 "Building Department Permit applications" at bounding box center [659, 390] width 481 height 19
drag, startPoint x: 551, startPoint y: 449, endPoint x: 434, endPoint y: 445, distance: 117.1
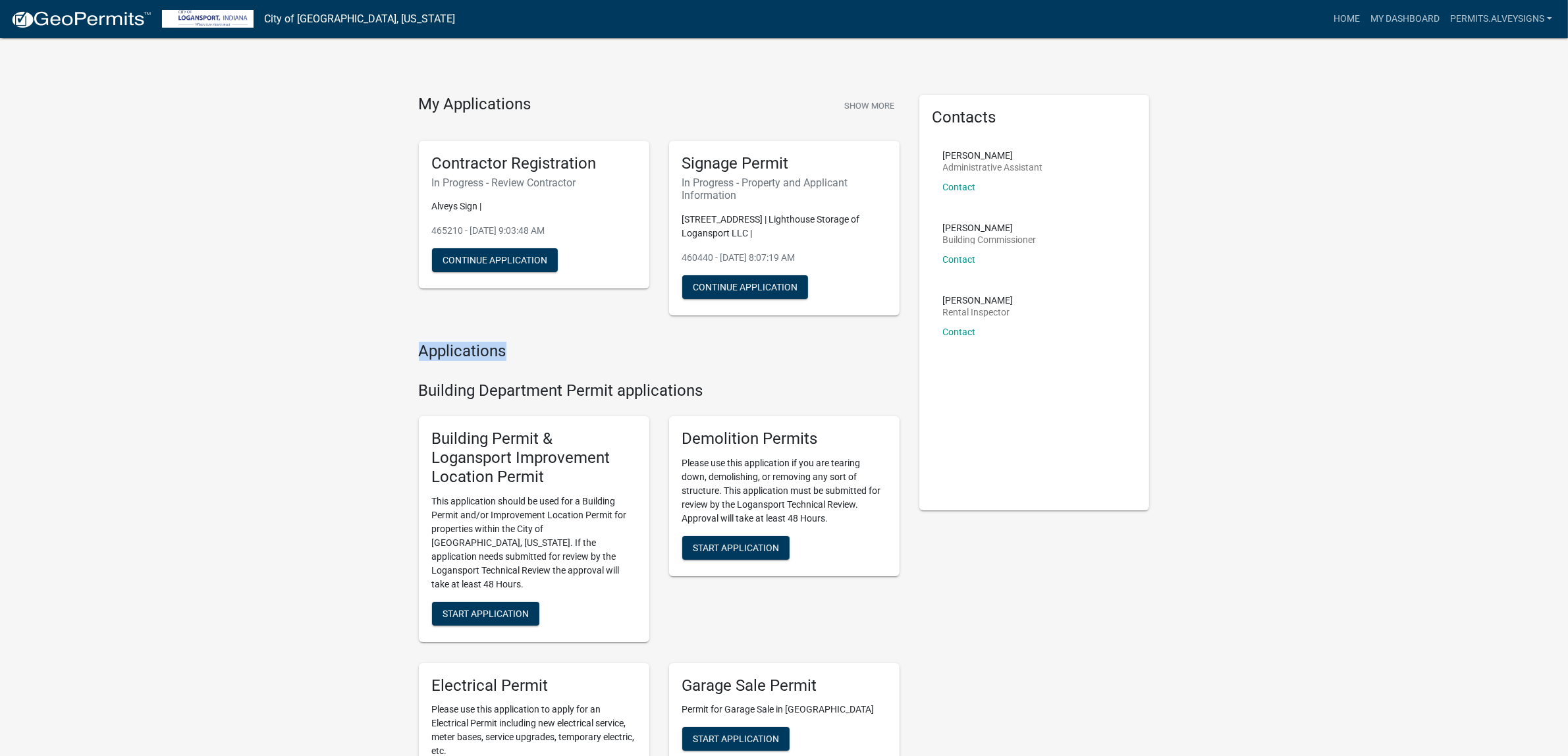
click at [424, 361] on h4 "Applications" at bounding box center [659, 351] width 481 height 19
click at [502, 361] on h4 "Applications" at bounding box center [659, 351] width 481 height 19
click at [756, 366] on div "Applications" at bounding box center [659, 353] width 481 height 24
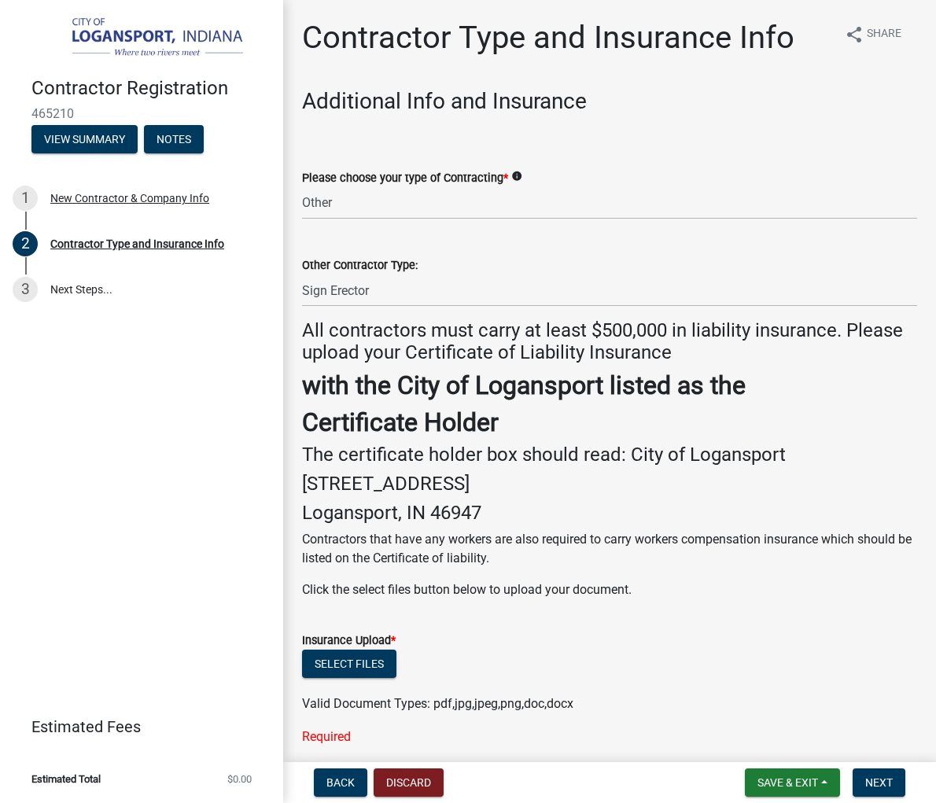
select select "685c3b33-4b2e-4886-8206-8c4246ca30b6"
